Goal: Information Seeking & Learning: Learn about a topic

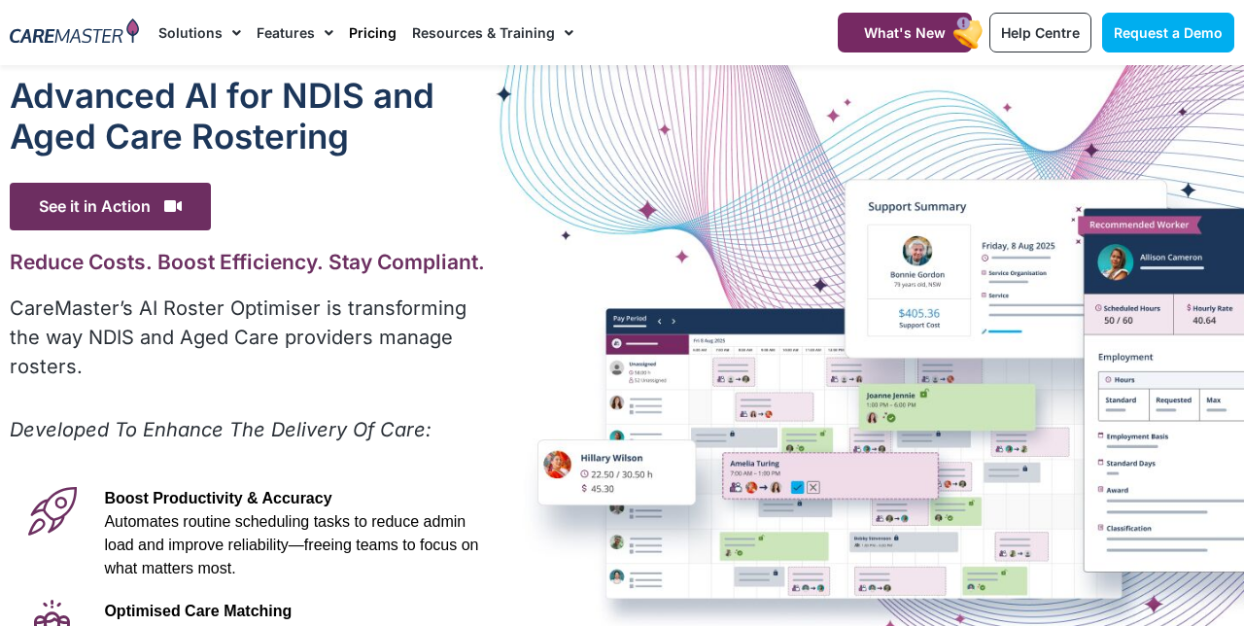
click at [363, 64] on link "Pricing" at bounding box center [373, 32] width 48 height 65
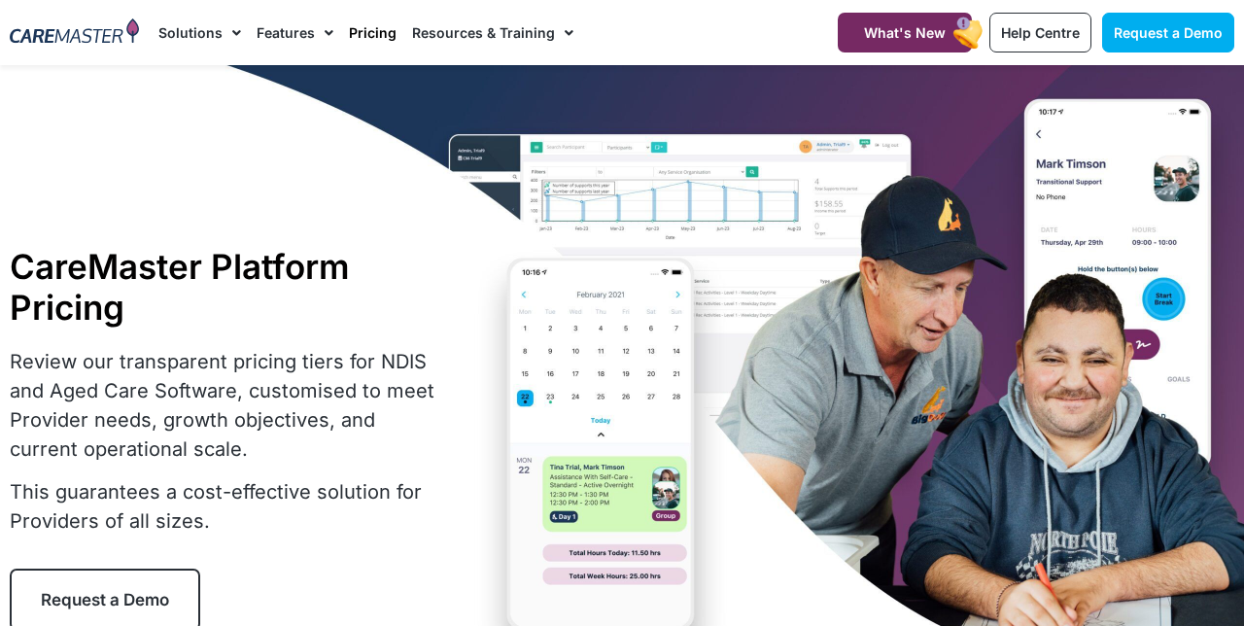
click at [0, 500] on div "CareMaster Platform Pricing Review our transparent pricing tiers for NDIS and A…" at bounding box center [271, 438] width 543 height 405
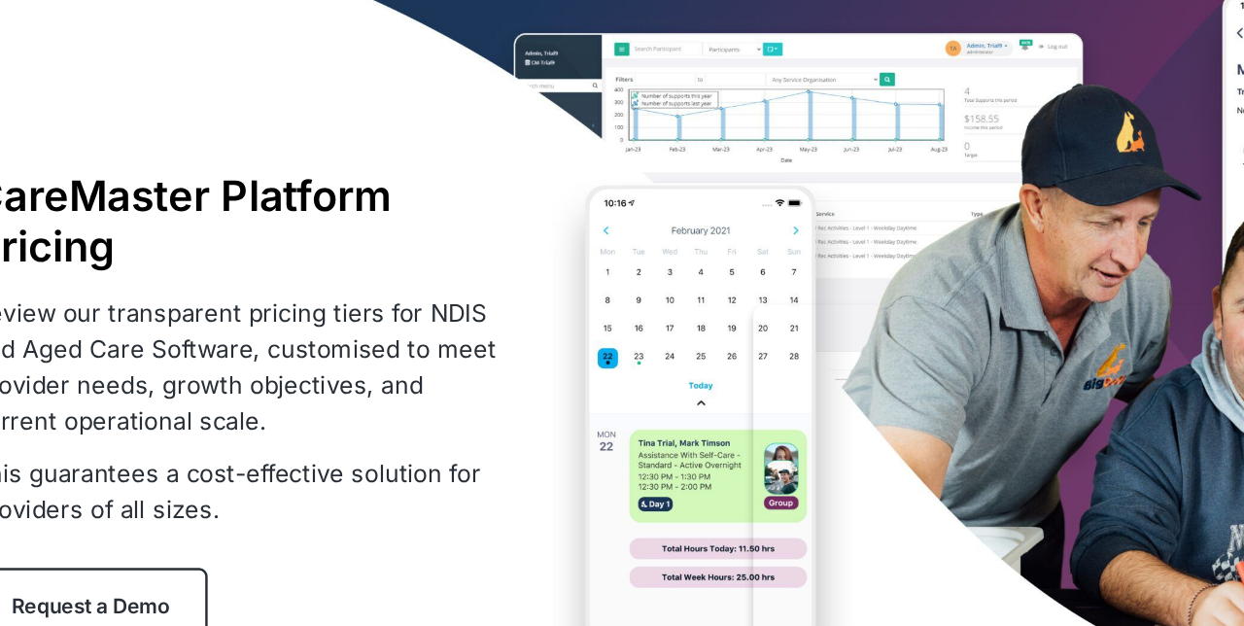
scroll to position [26, 0]
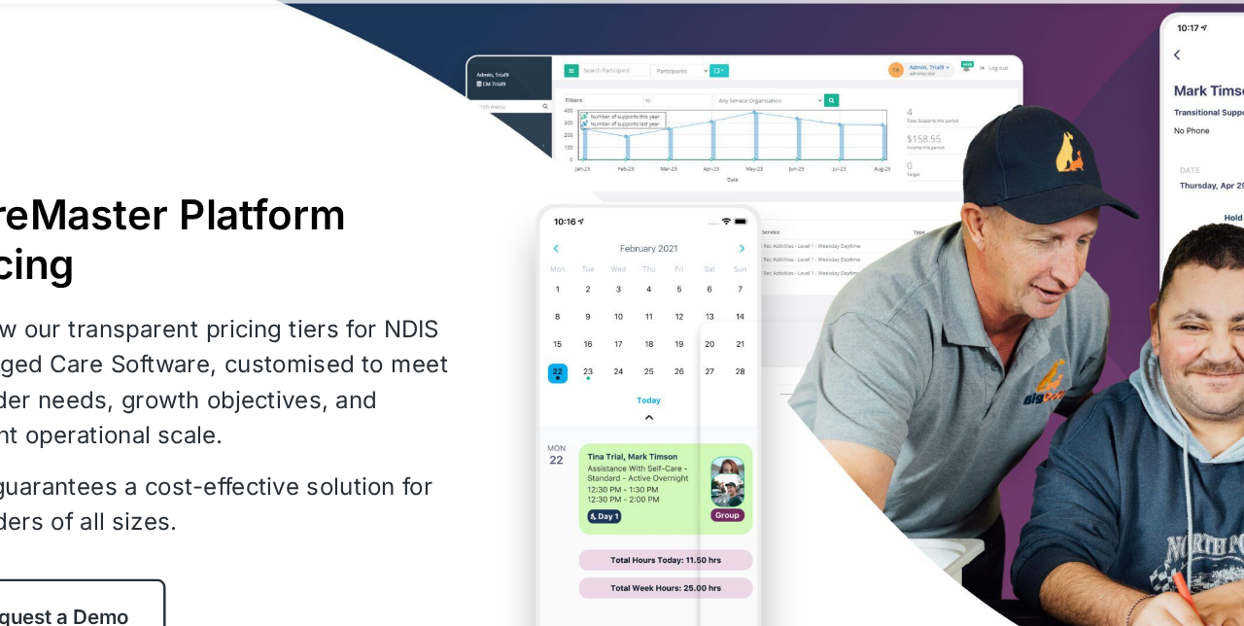
click at [62, 432] on p "Review our transparent pricing tiers for NDIS and Aged Care Software, customise…" at bounding box center [228, 379] width 436 height 117
